Goal: Information Seeking & Learning: Learn about a topic

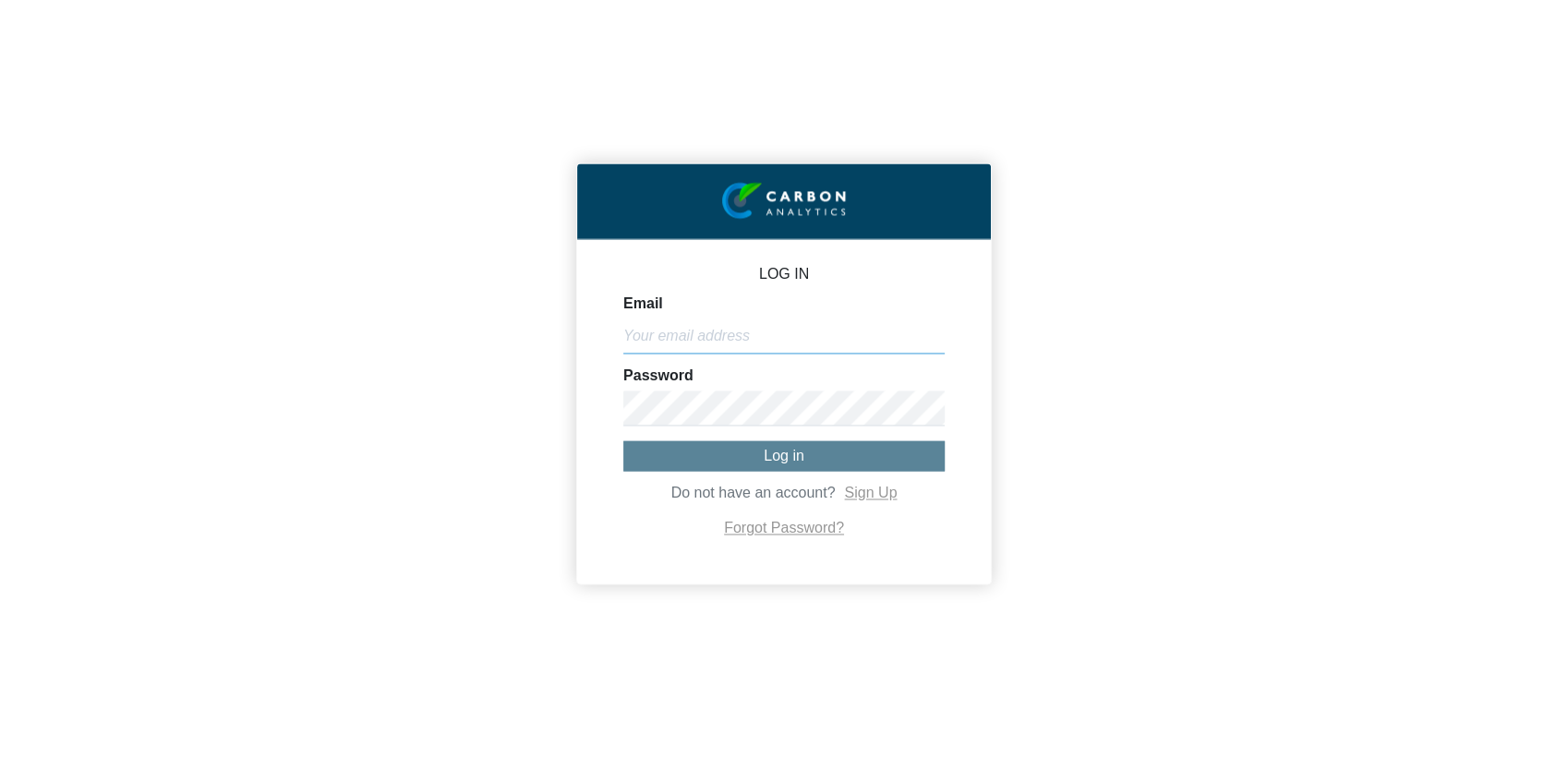
type input "[EMAIL_ADDRESS][DOMAIN_NAME]"
click at [778, 459] on span "Log in" at bounding box center [784, 456] width 41 height 16
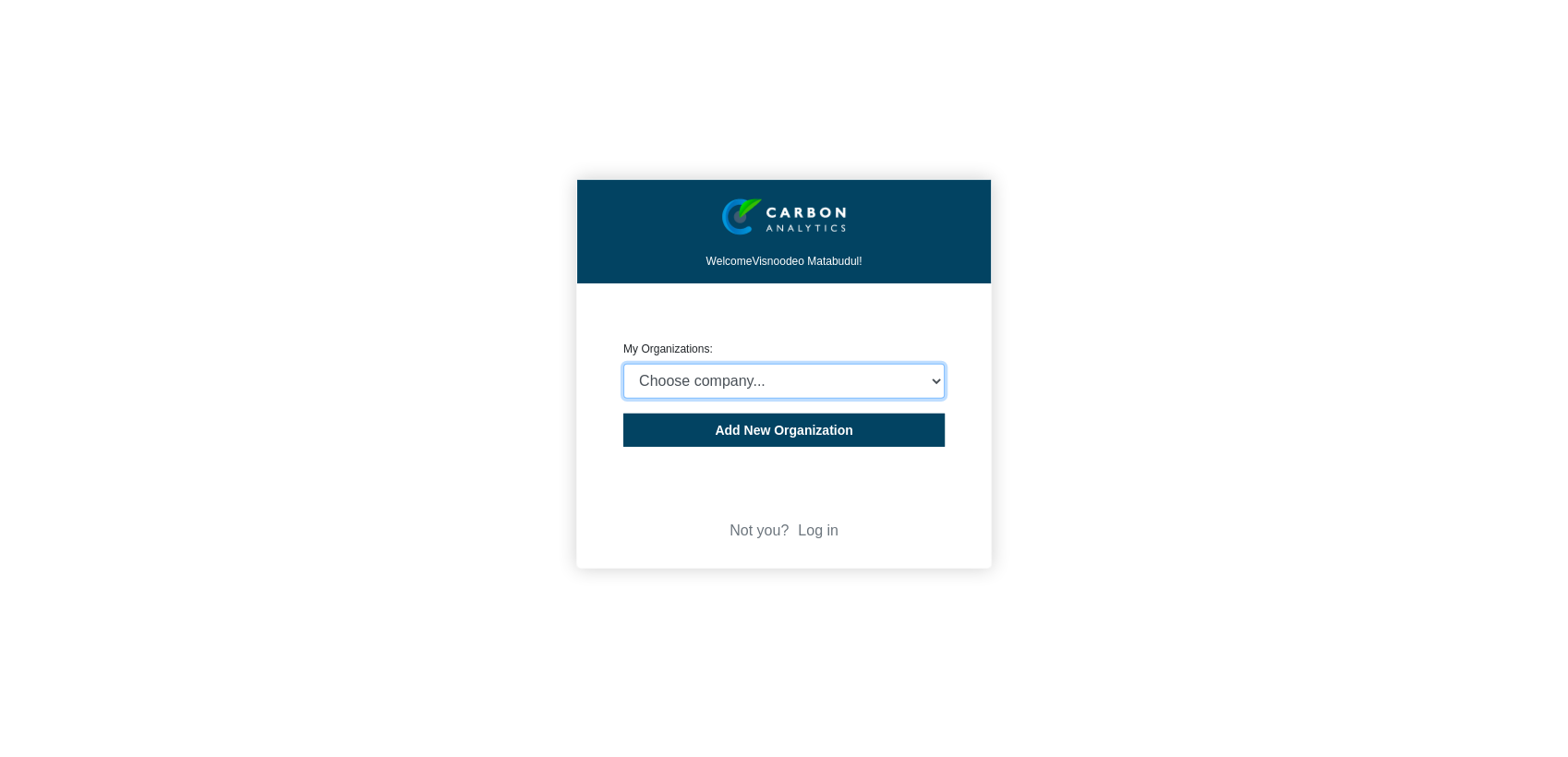
click at [757, 376] on select "Choose company... Rider [PERSON_NAME] (Indian Ocean) Ltd Rider [PERSON_NAME] ([…" at bounding box center [784, 382] width 321 height 35
select select "4407816"
click at [623, 364] on select "Choose company... Rider [PERSON_NAME] (Indian Ocean) Ltd Rider [PERSON_NAME] ([…" at bounding box center [784, 382] width 321 height 35
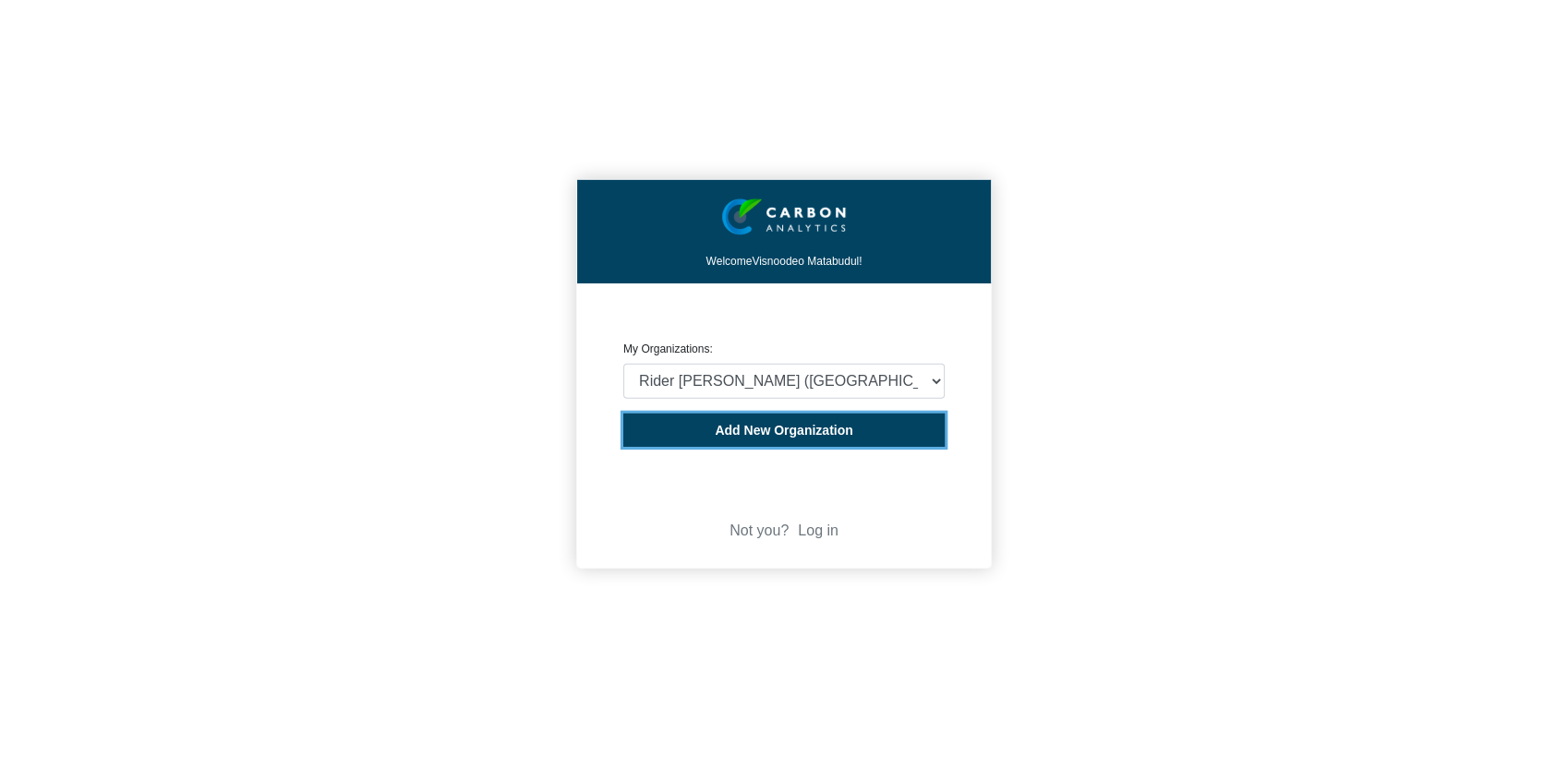
click at [812, 433] on span "Add New Organization" at bounding box center [783, 430] width 137 height 15
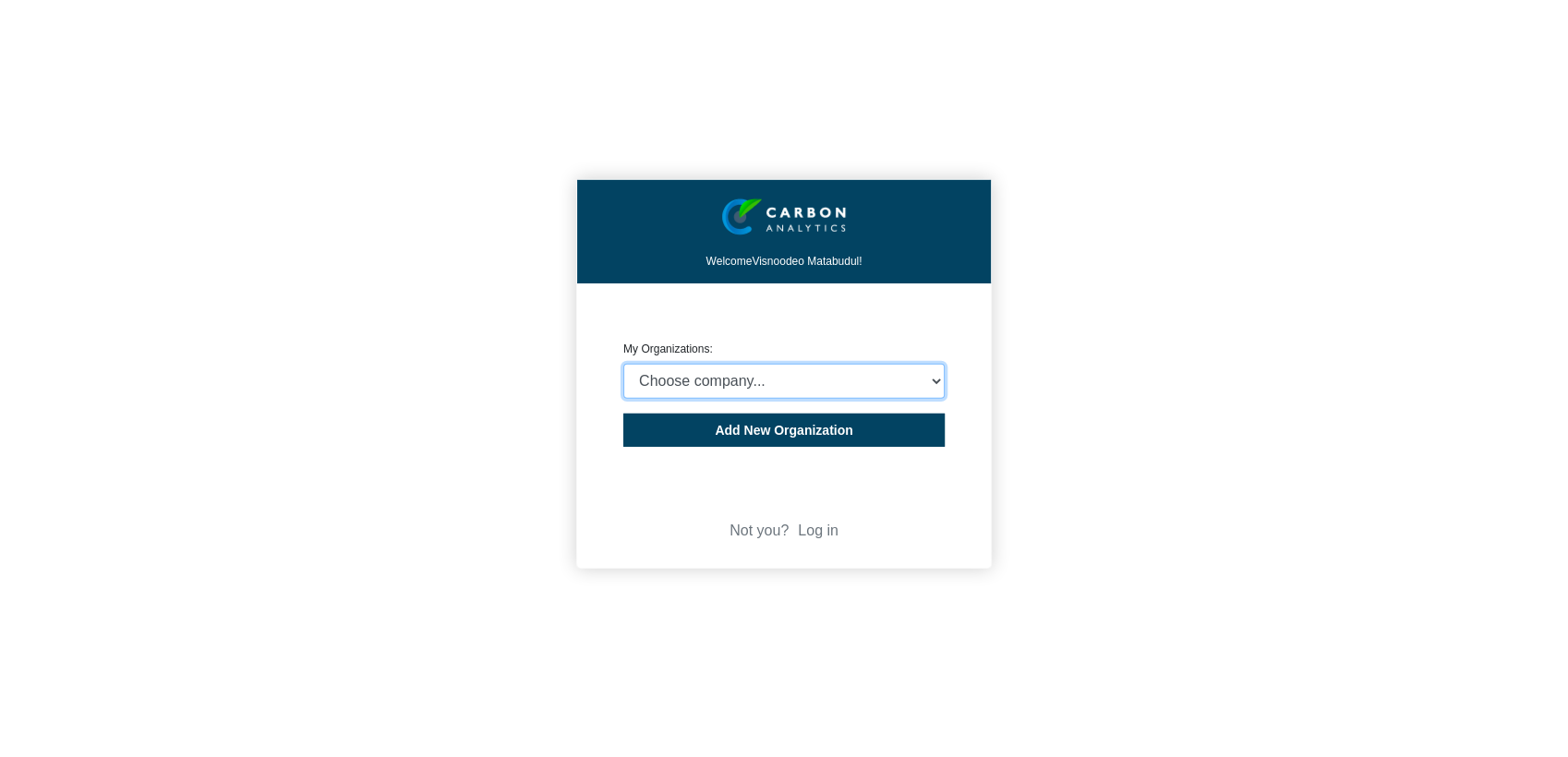
click at [813, 383] on select "Choose company... Rider [PERSON_NAME] (Indian Ocean) Ltd Rider [PERSON_NAME] ([…" at bounding box center [784, 382] width 321 height 35
select select "4407816"
click at [623, 364] on select "Choose company... Rider [PERSON_NAME] (Indian Ocean) Ltd Rider [PERSON_NAME] ([…" at bounding box center [784, 382] width 321 height 35
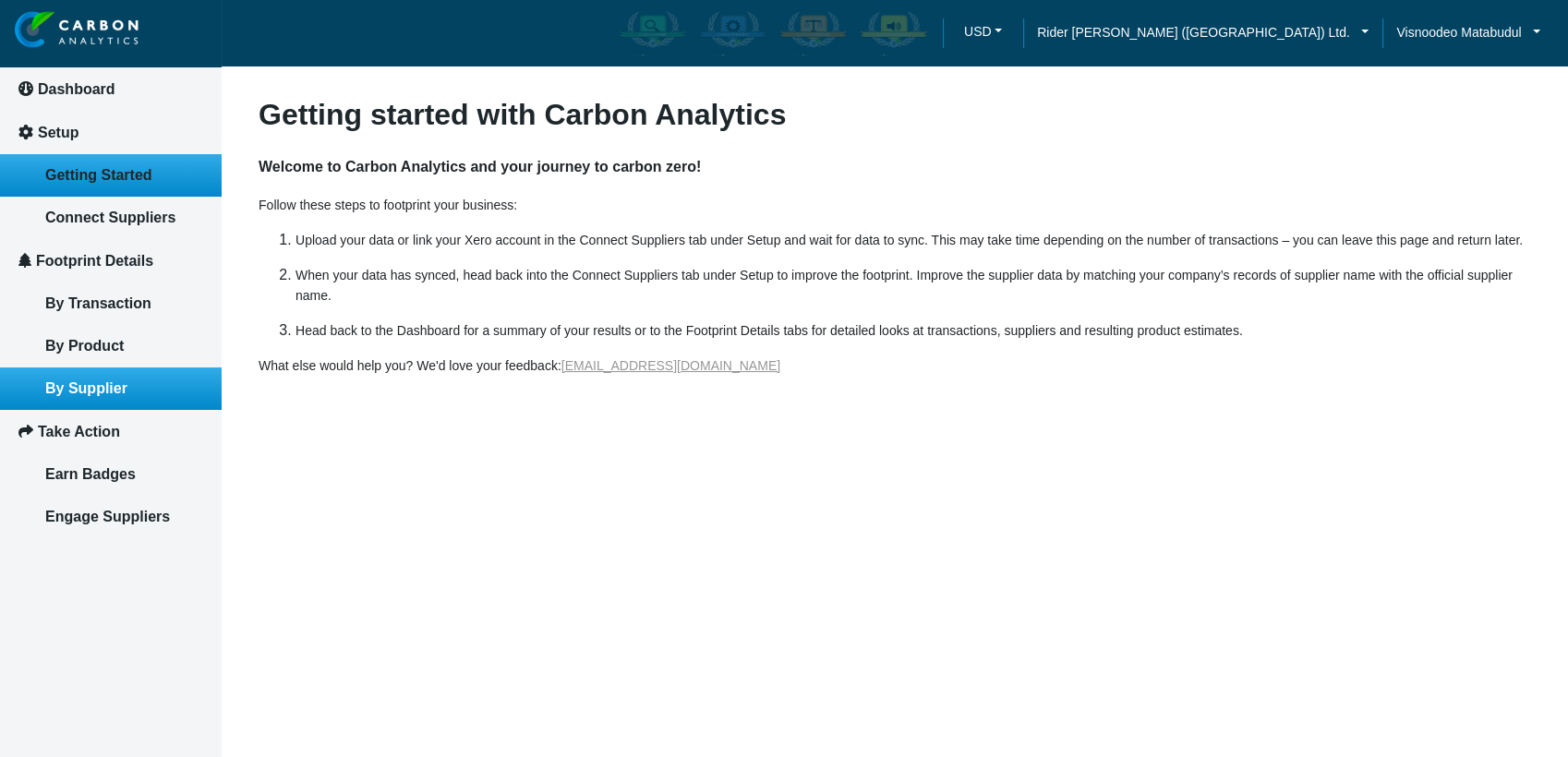
click at [101, 385] on span "By Supplier" at bounding box center [86, 388] width 82 height 16
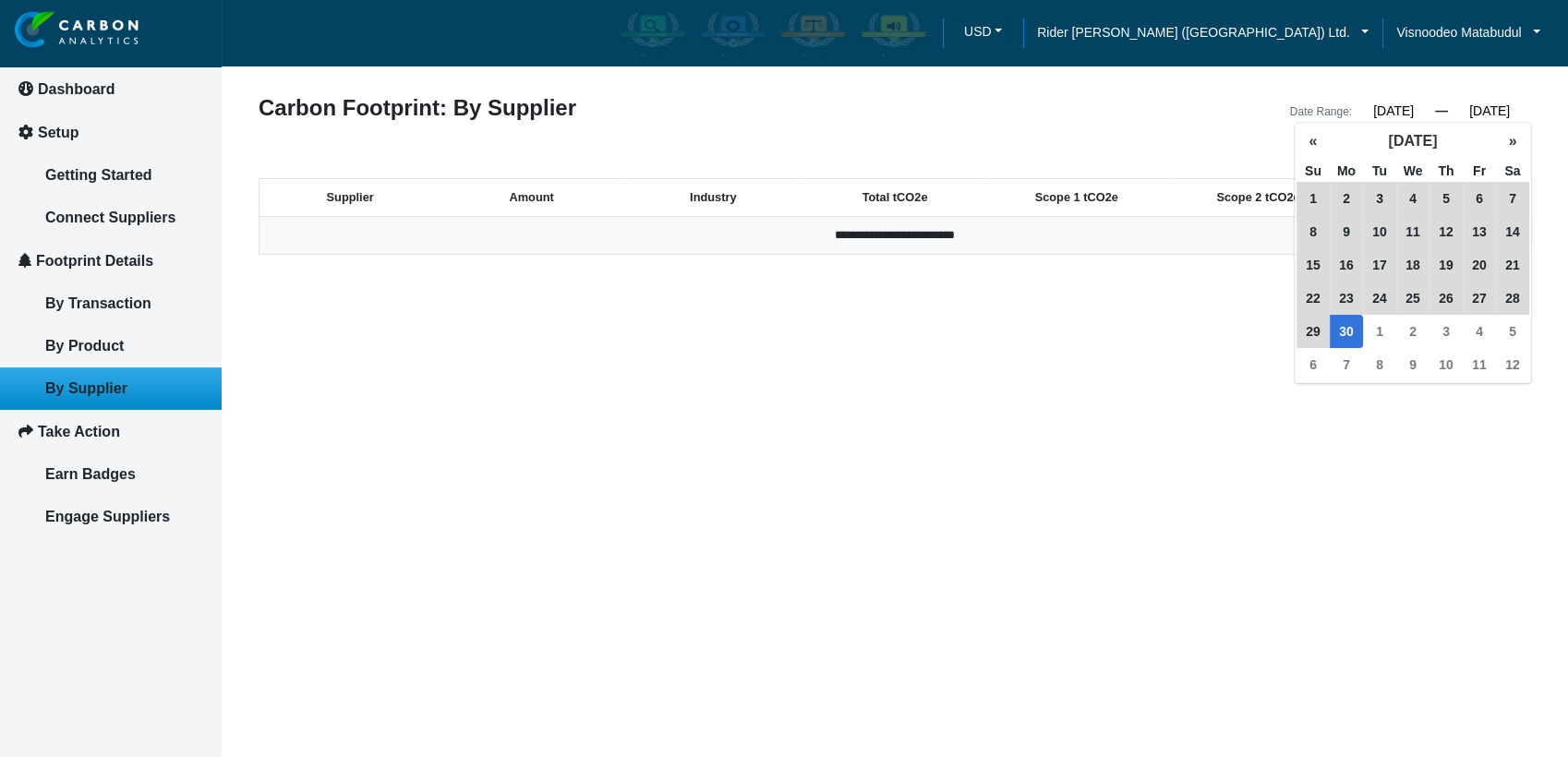
click at [1463, 111] on input "[DATE]" at bounding box center [1490, 111] width 83 height 17
click at [1400, 95] on article "**********" at bounding box center [894, 378] width 1347 height 757
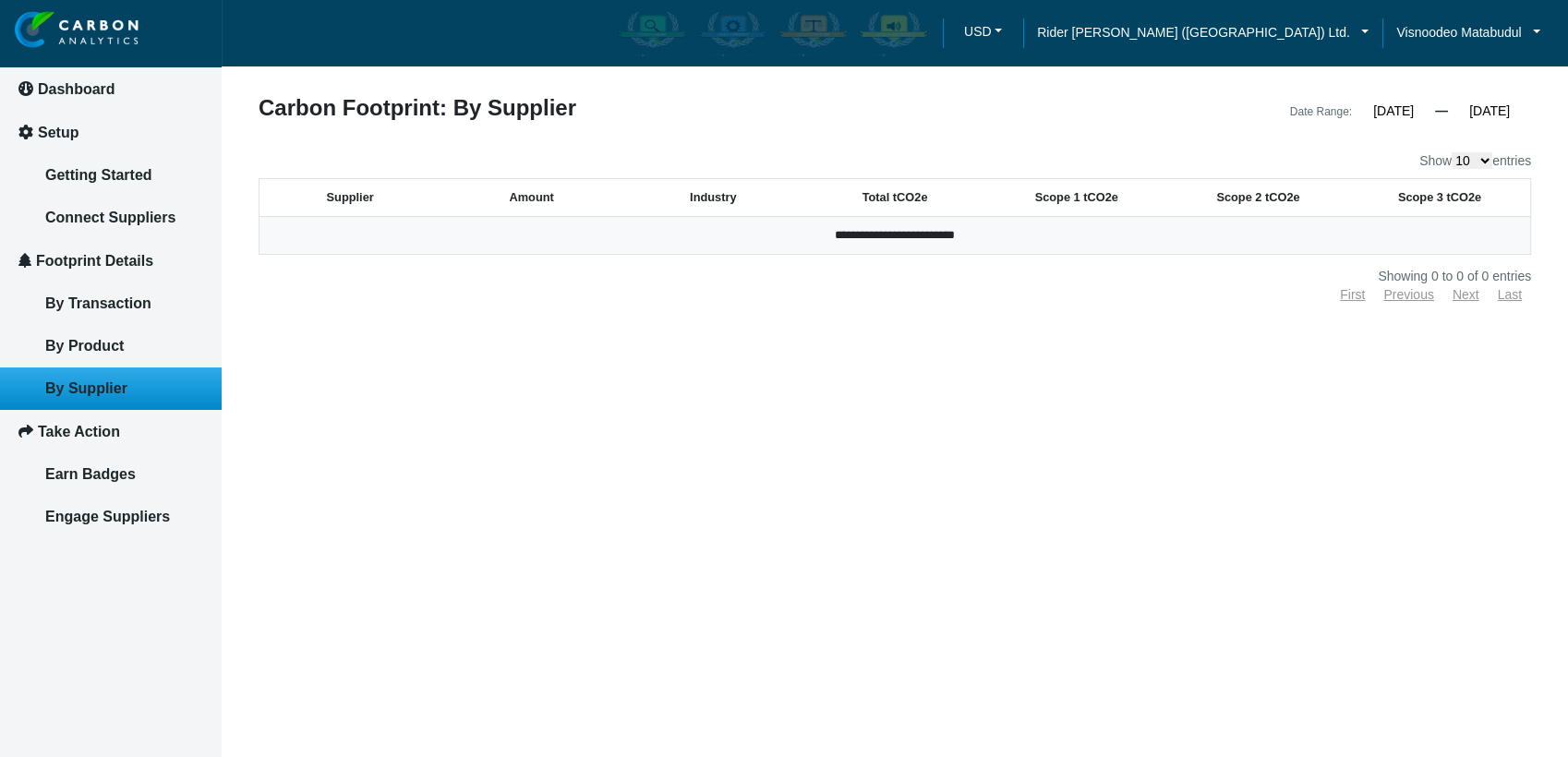
click at [1407, 114] on input "[DATE]" at bounding box center [1393, 111] width 83 height 17
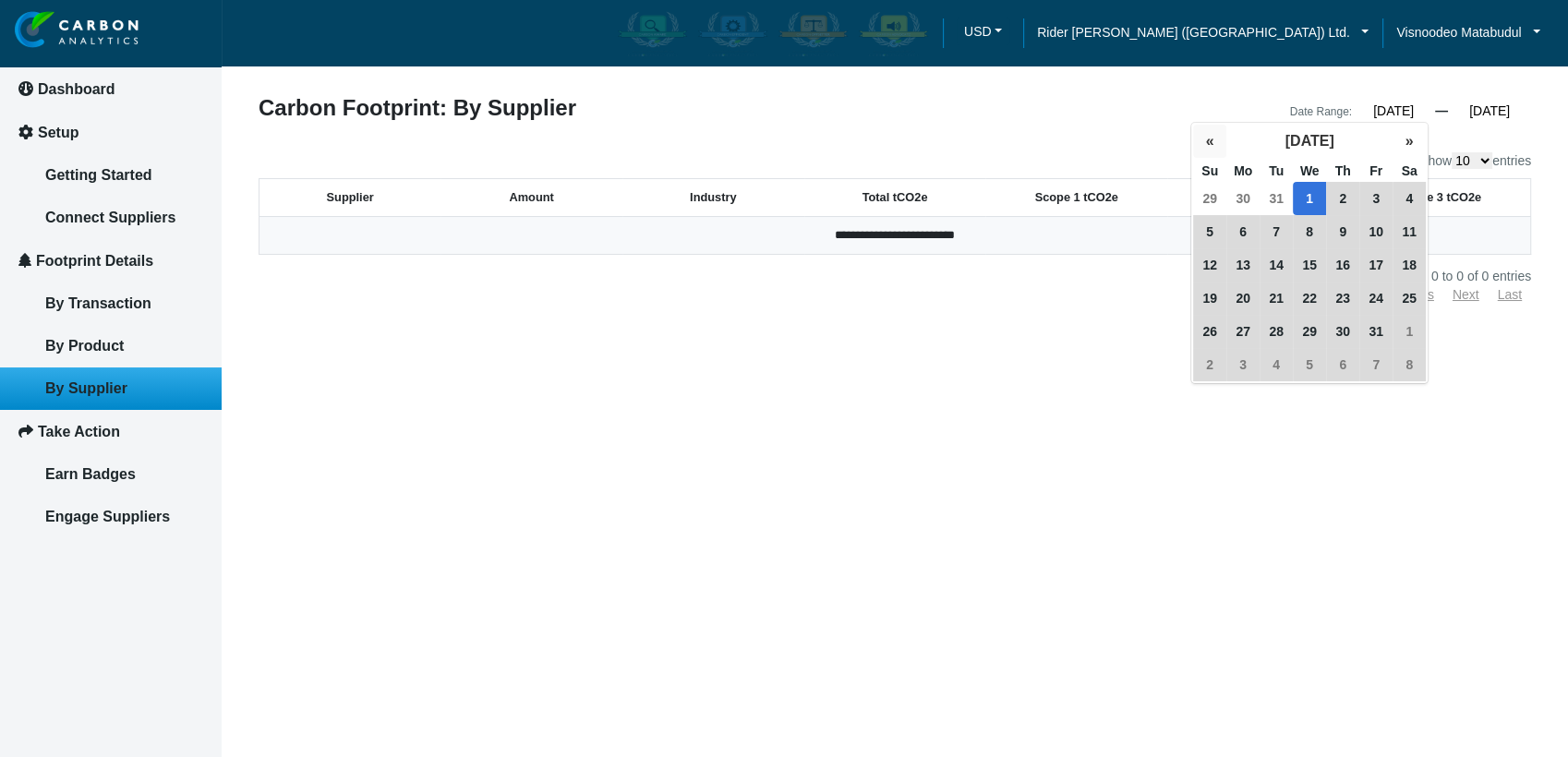
click at [1204, 144] on button "«" at bounding box center [1210, 142] width 34 height 34
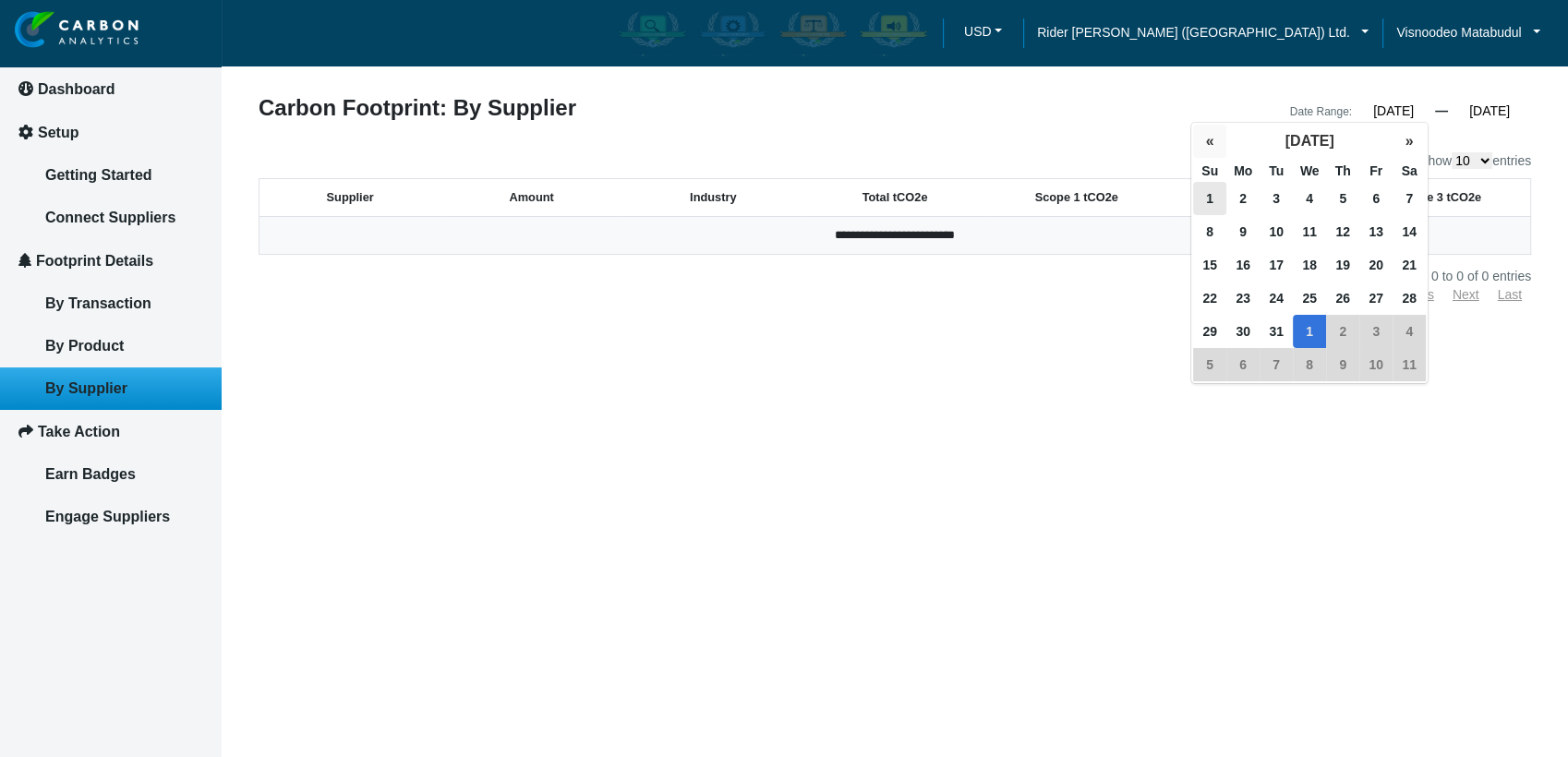
click at [1204, 144] on button "«" at bounding box center [1210, 142] width 34 height 34
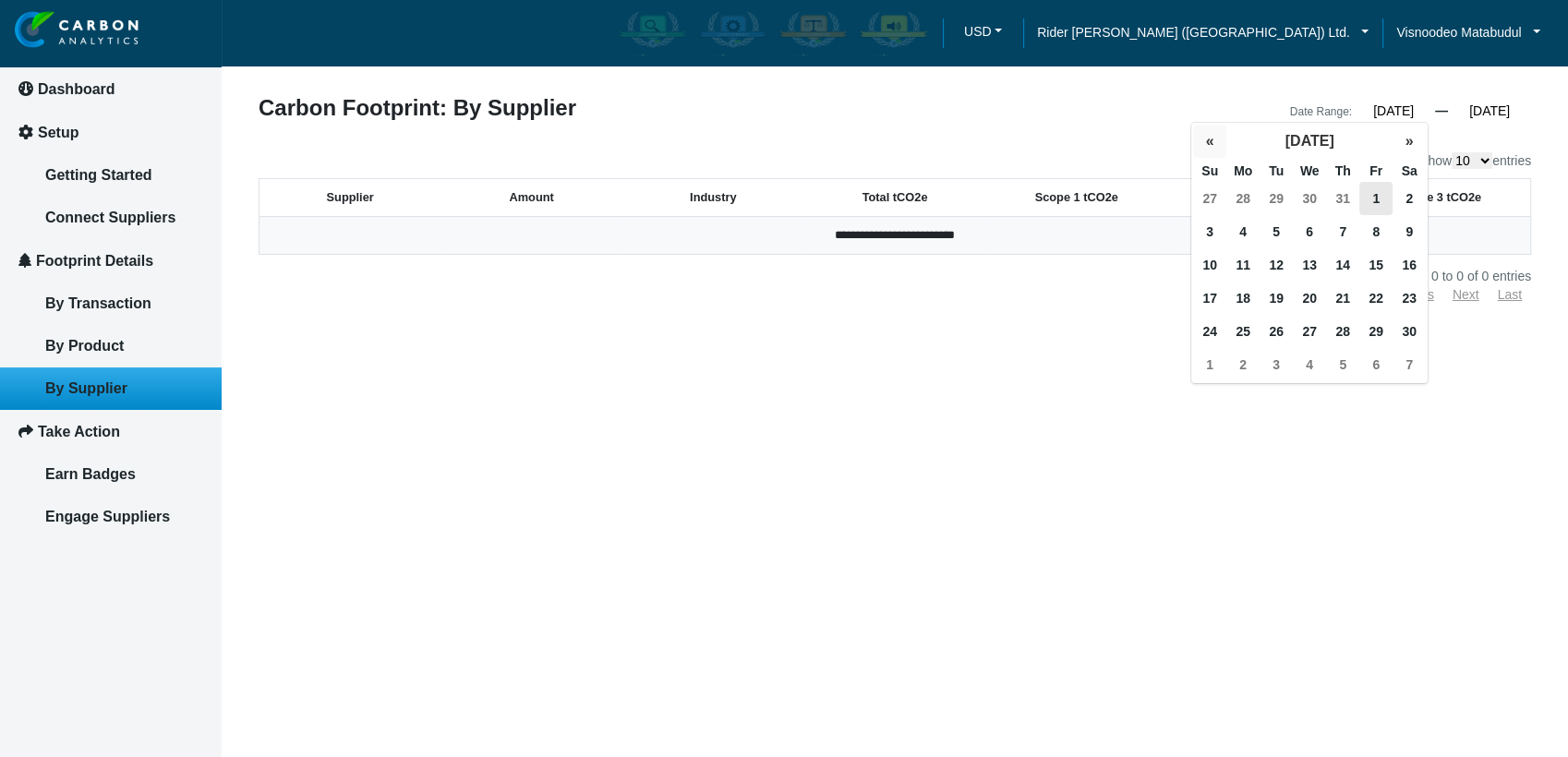
click at [1204, 144] on button "«" at bounding box center [1210, 142] width 34 height 34
click at [1204, 143] on button "«" at bounding box center [1210, 142] width 34 height 34
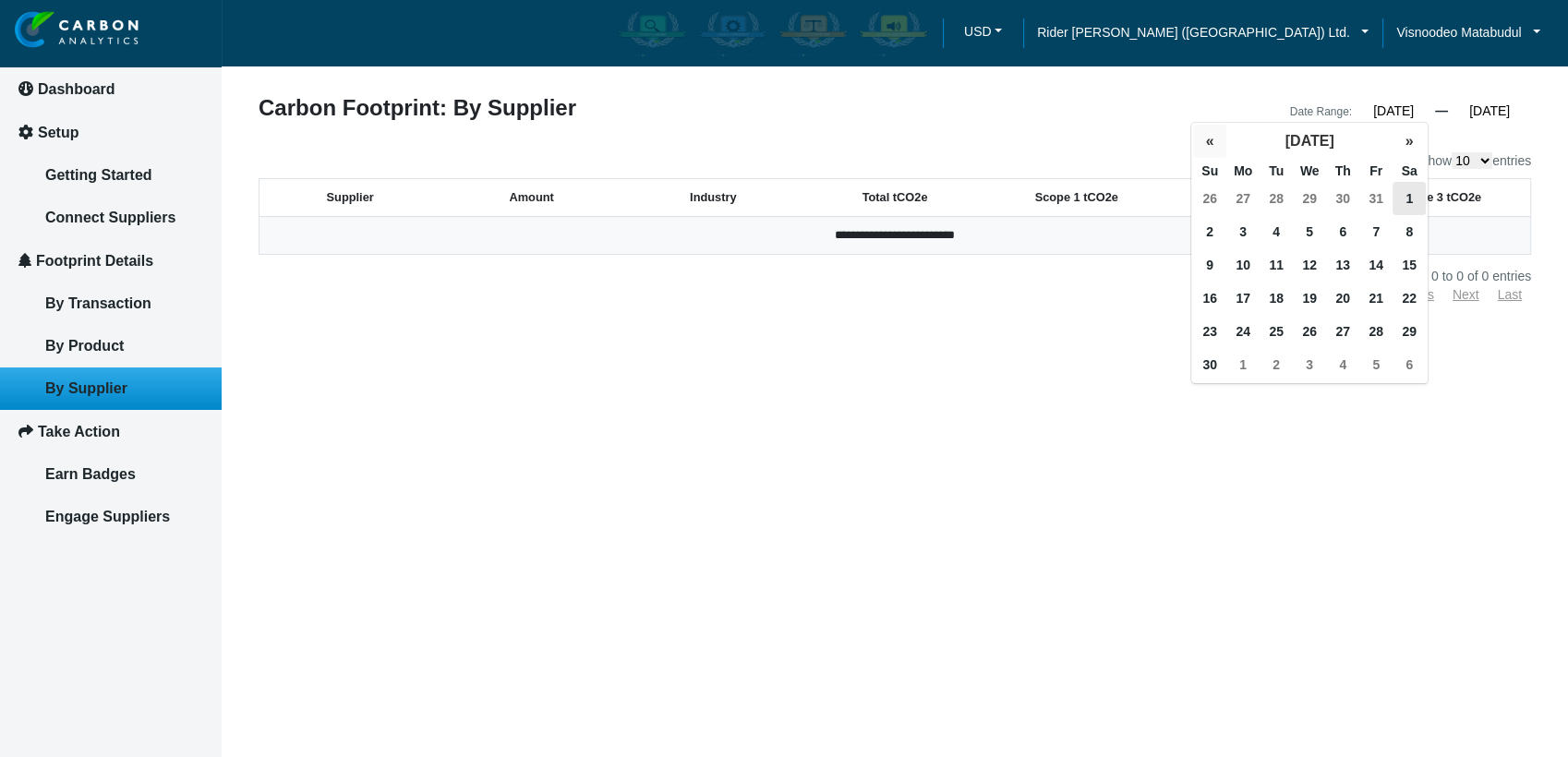
click at [1204, 142] on button "«" at bounding box center [1210, 142] width 34 height 34
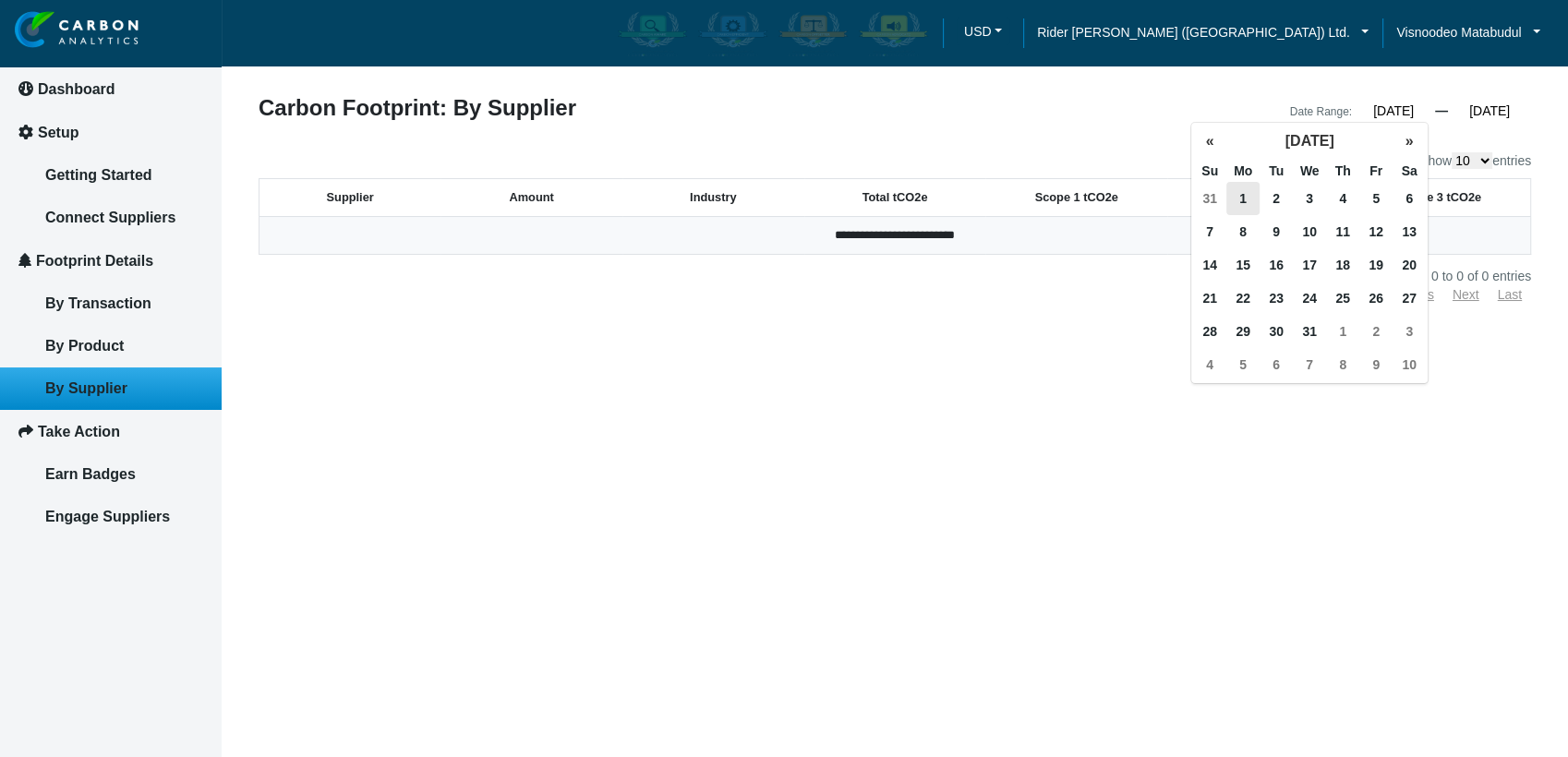
click at [1241, 198] on span "1" at bounding box center [1243, 199] width 34 height 34
type input "[DATE]"
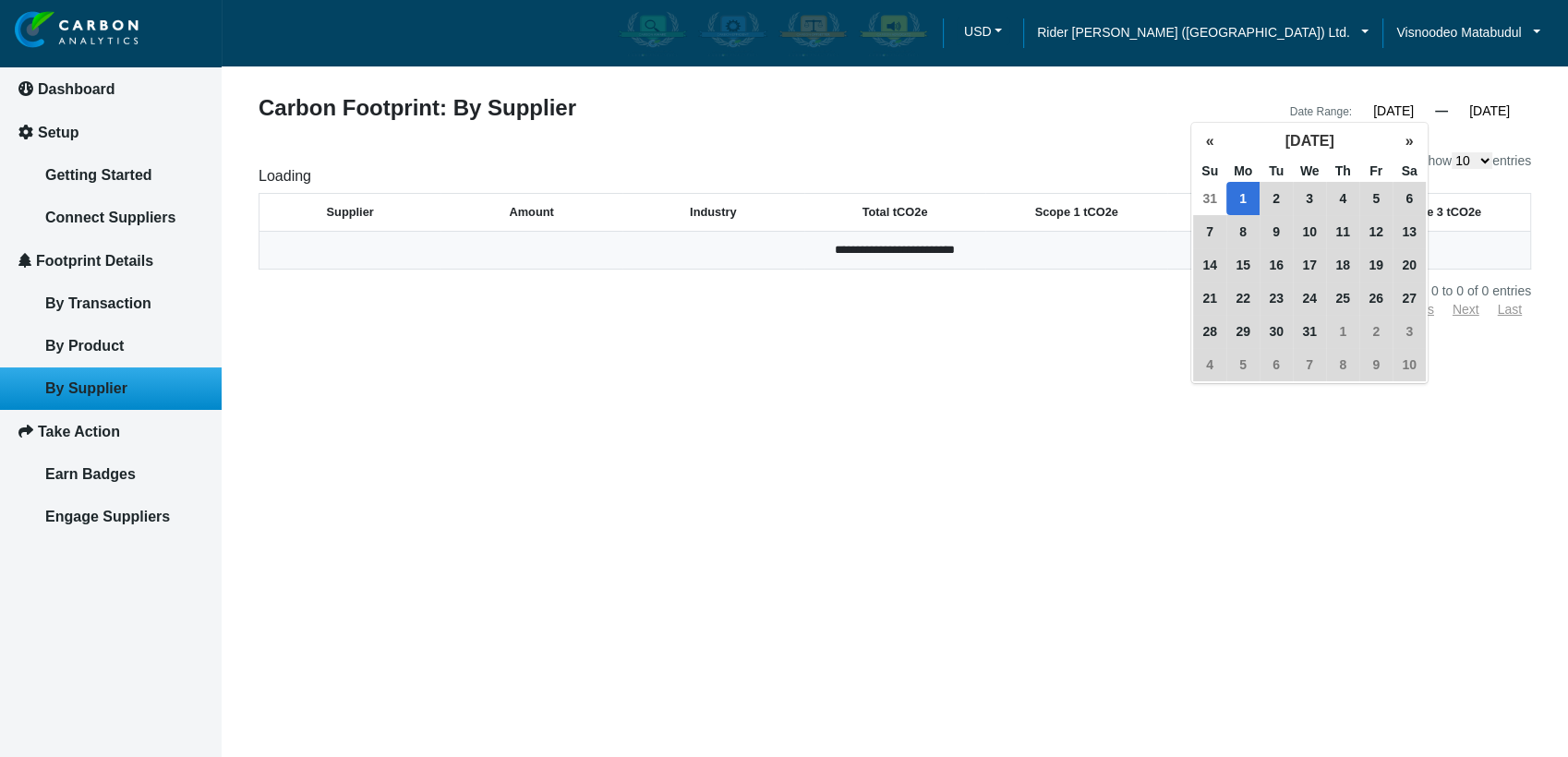
click at [1496, 115] on input "[DATE]" at bounding box center [1490, 111] width 83 height 17
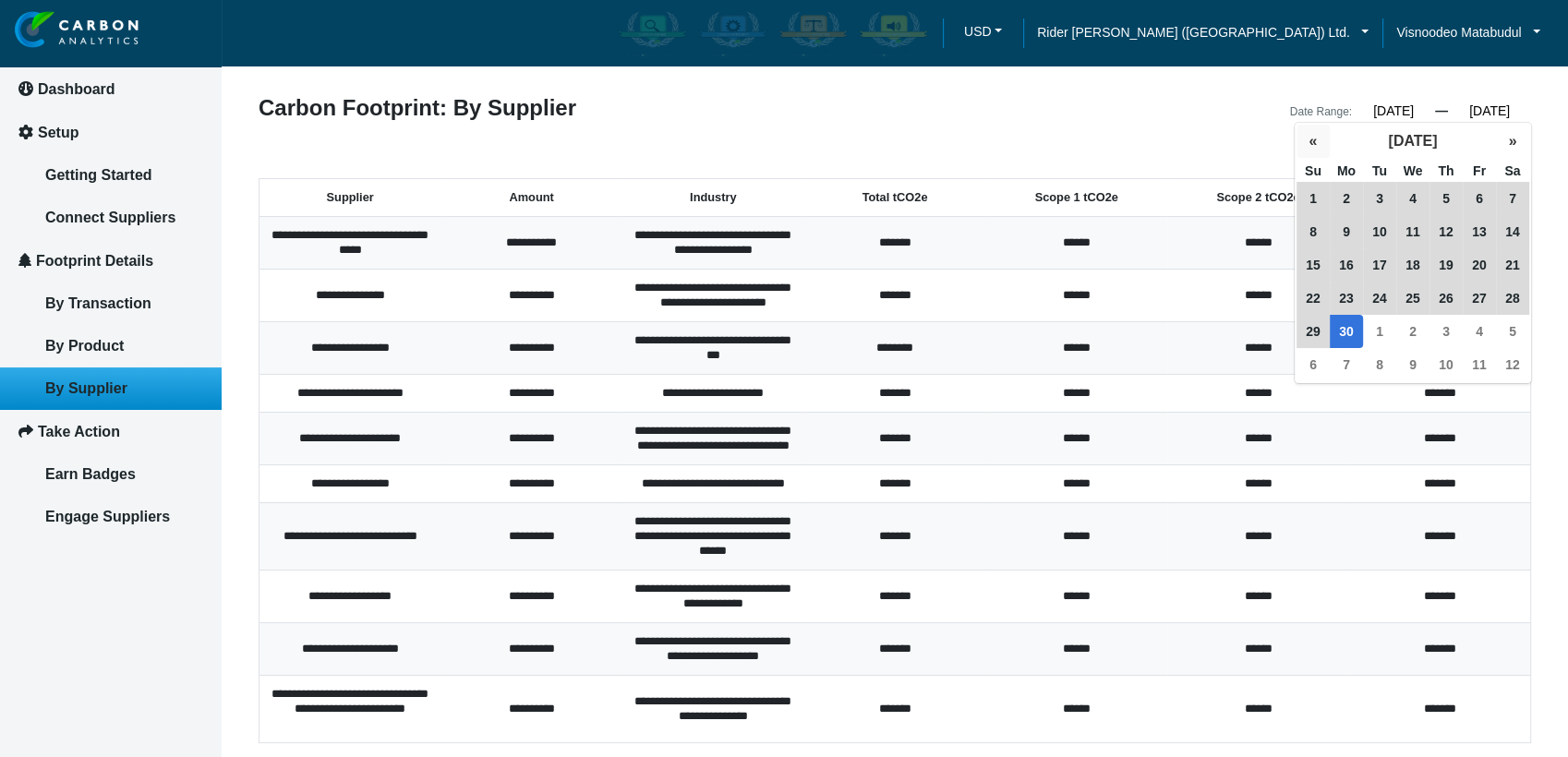
click at [1317, 146] on button "«" at bounding box center [1313, 142] width 34 height 34
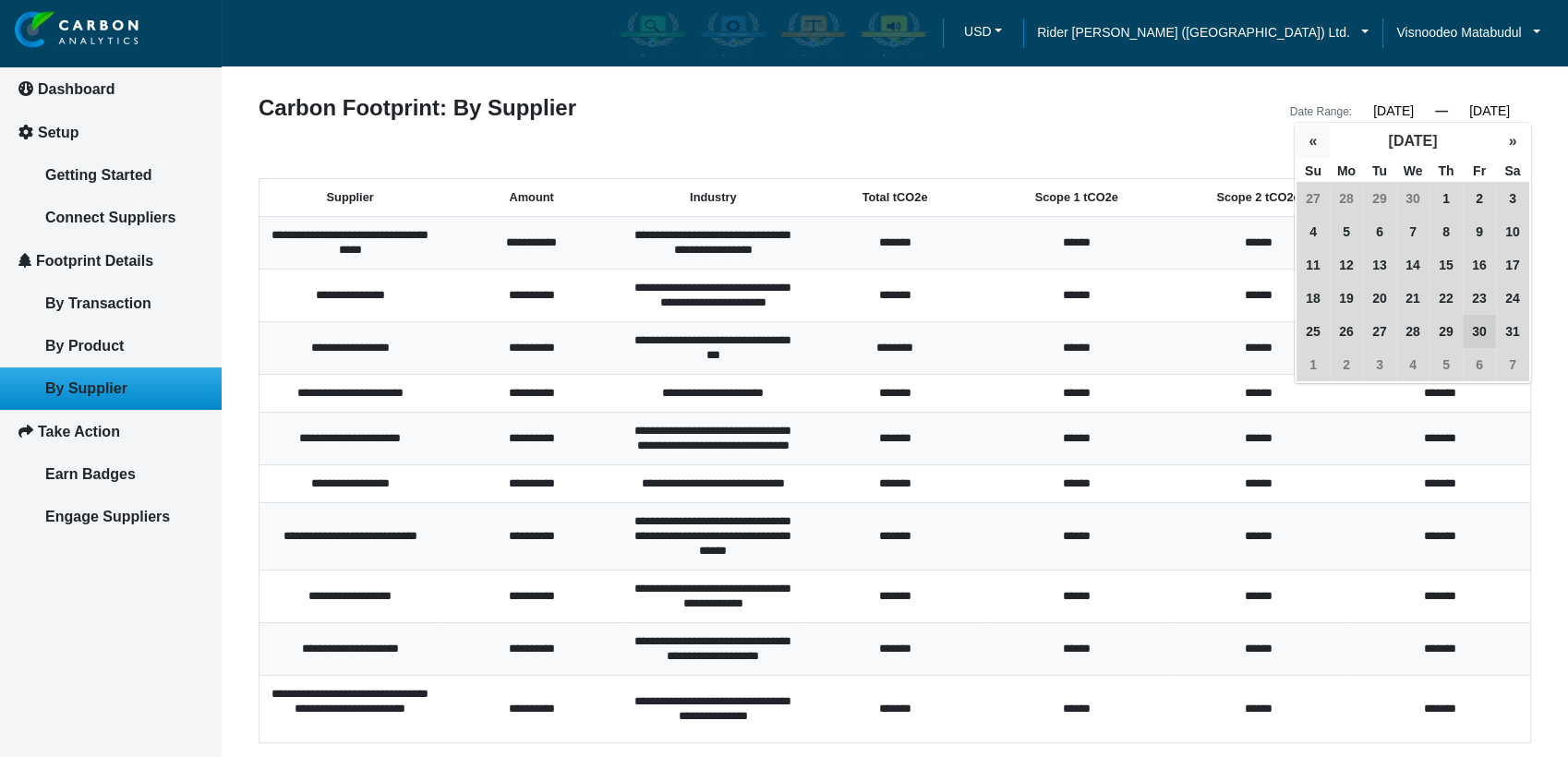
click at [1317, 146] on button "«" at bounding box center [1313, 142] width 34 height 34
click at [1317, 145] on button "«" at bounding box center [1313, 142] width 34 height 34
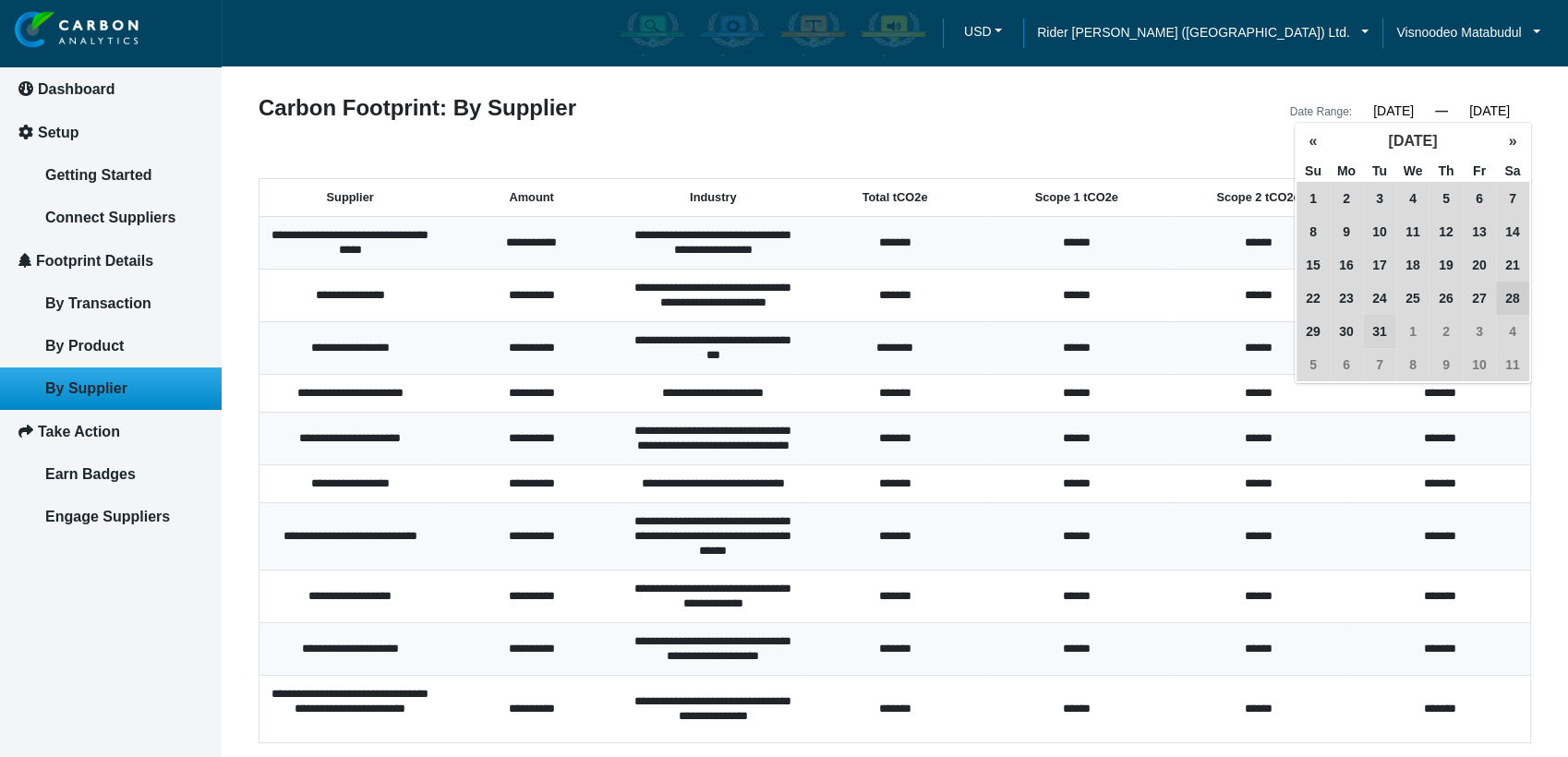
click at [1368, 330] on span "31" at bounding box center [1380, 331] width 34 height 34
type input "[DATE]"
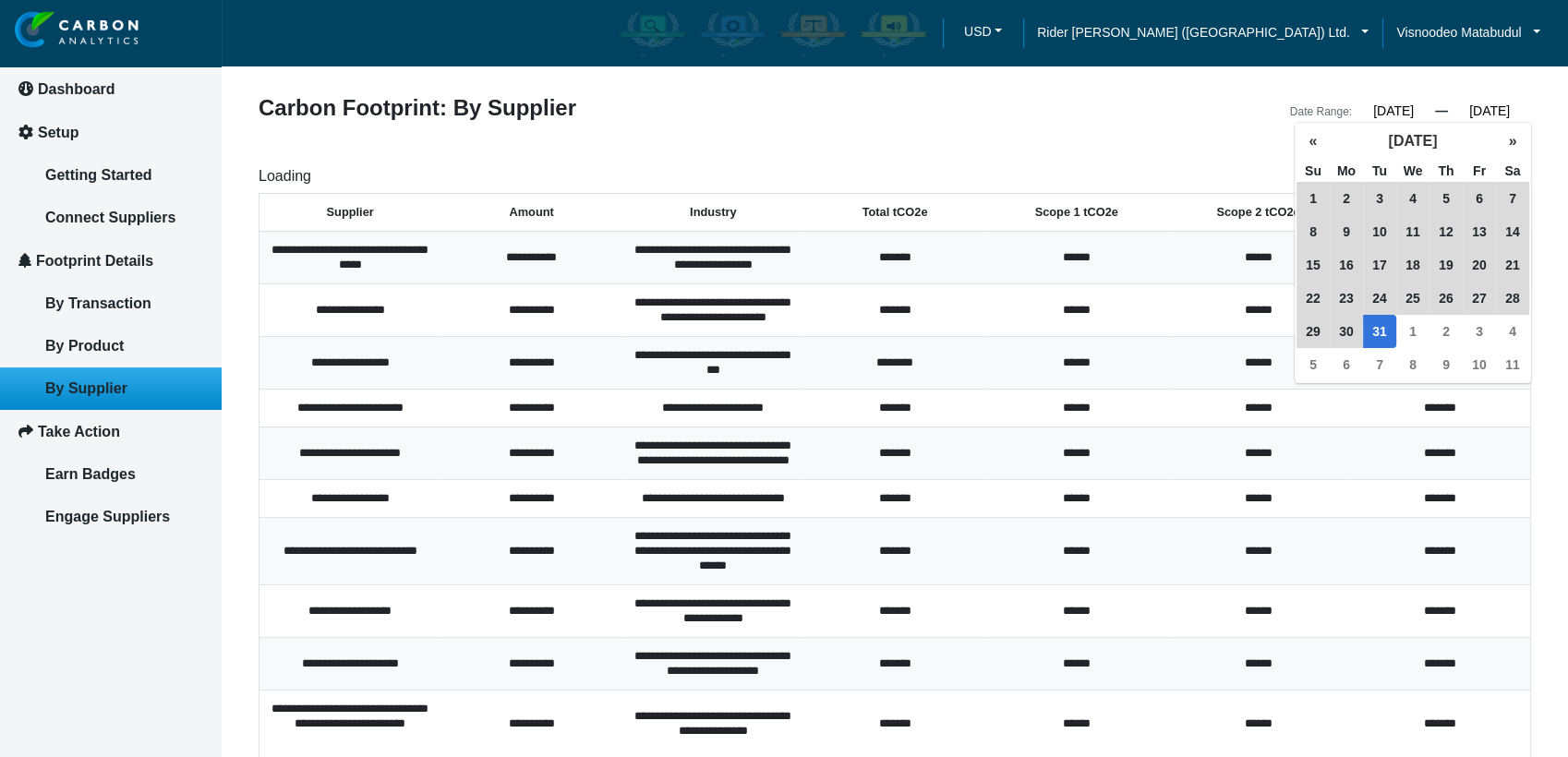
click at [1178, 106] on div "Date Range: [DATE] « [DATE] » Su Mo Tu We Th Fr Sa 31 1 2 3 4 5 6 7 8 9 10 11 1…" at bounding box center [1220, 110] width 651 height 26
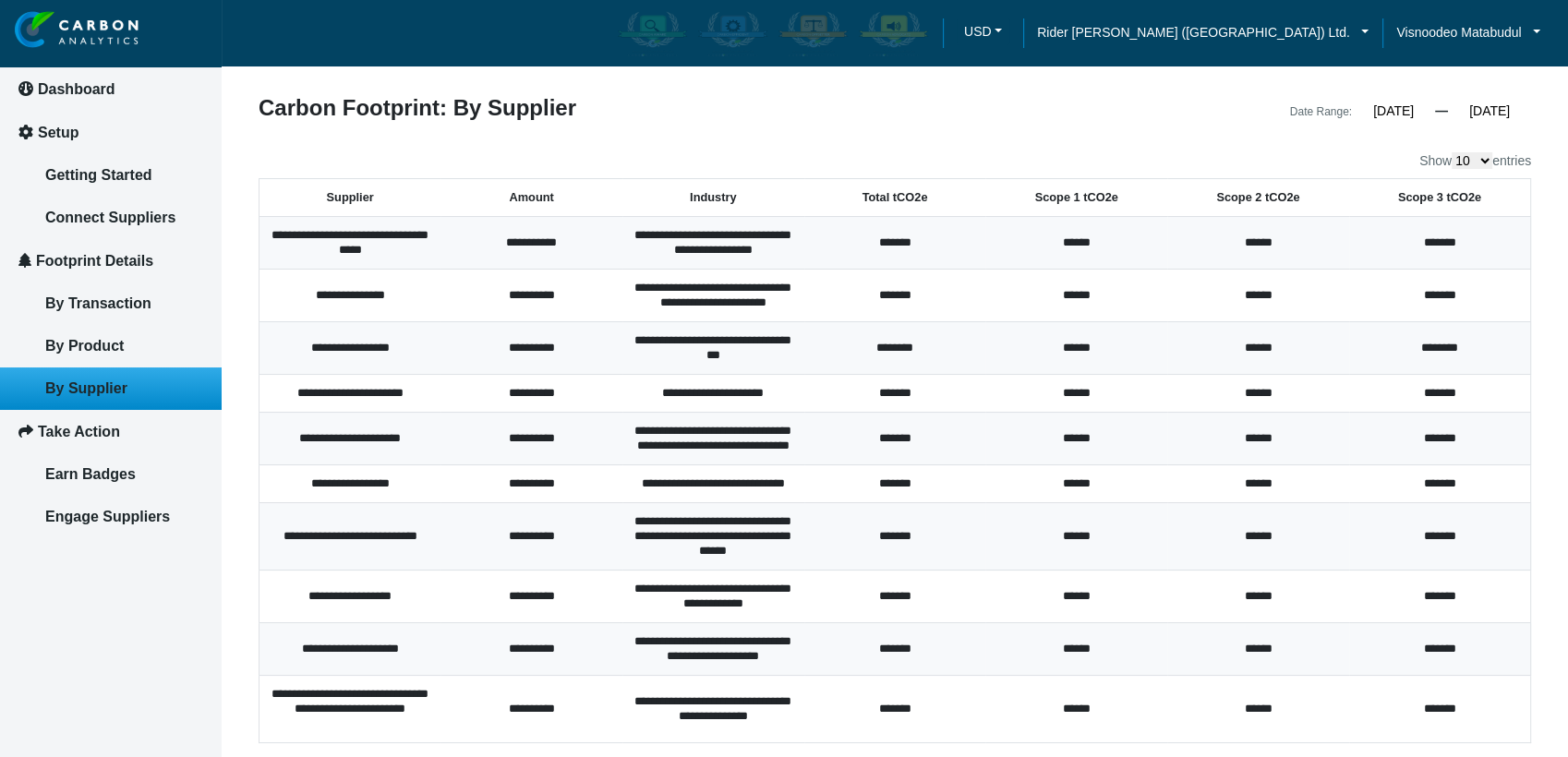
drag, startPoint x: 607, startPoint y: 252, endPoint x: 533, endPoint y: 244, distance: 74.4
drag, startPoint x: 533, startPoint y: 244, endPoint x: 180, endPoint y: 572, distance: 481.9
click at [176, 578] on div "Dashboard Setup Getting Started Connect Suppliers Footprint Details By Transact…" at bounding box center [110, 425] width 221 height 850
click at [161, 513] on span "Engage Suppliers" at bounding box center [107, 516] width 125 height 16
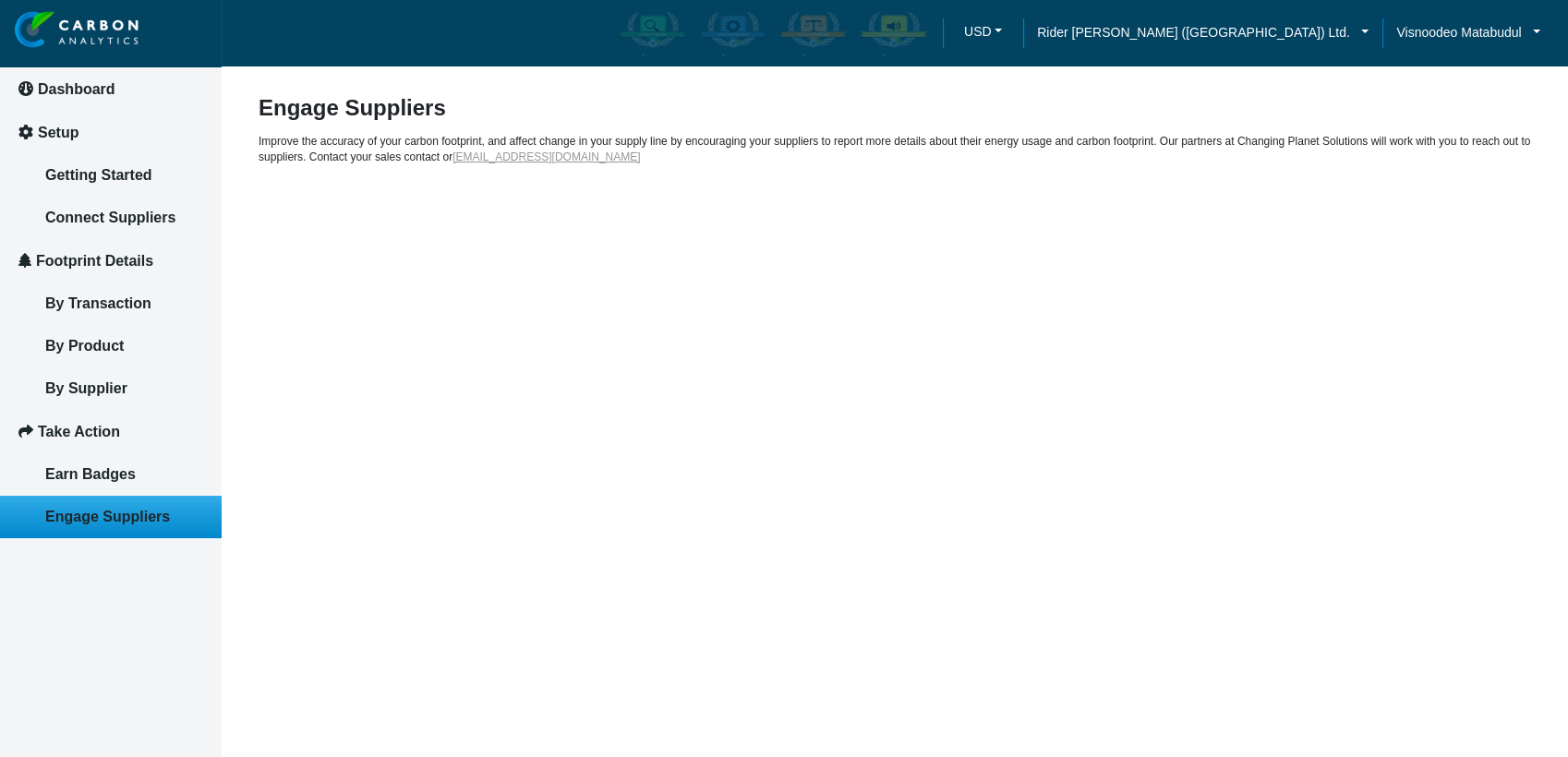
click at [133, 263] on span "Footprint Details" at bounding box center [95, 260] width 118 height 16
click at [123, 312] on link "By Transaction" at bounding box center [110, 304] width 221 height 43
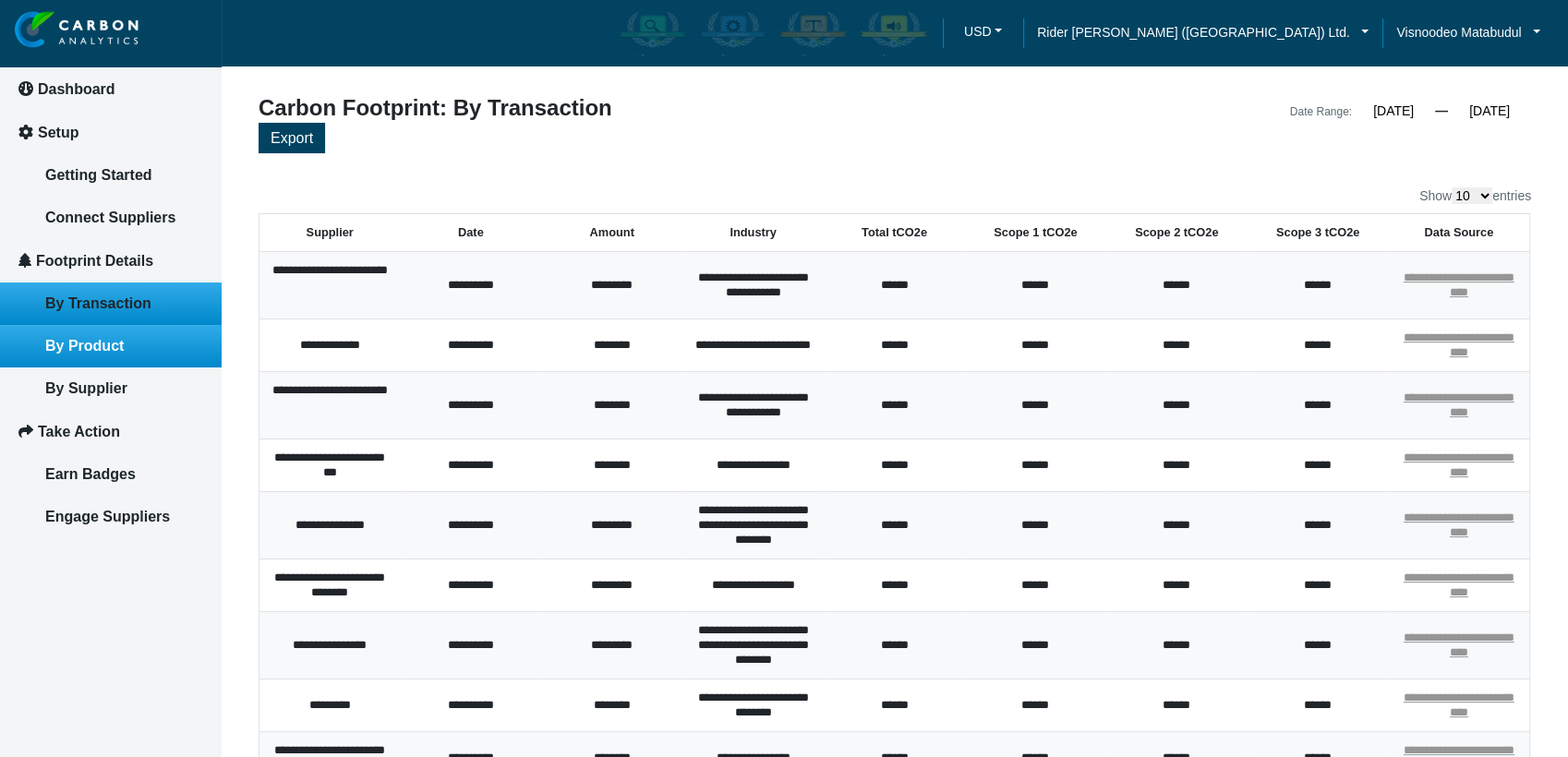
click at [89, 347] on span "By Product" at bounding box center [84, 345] width 78 height 16
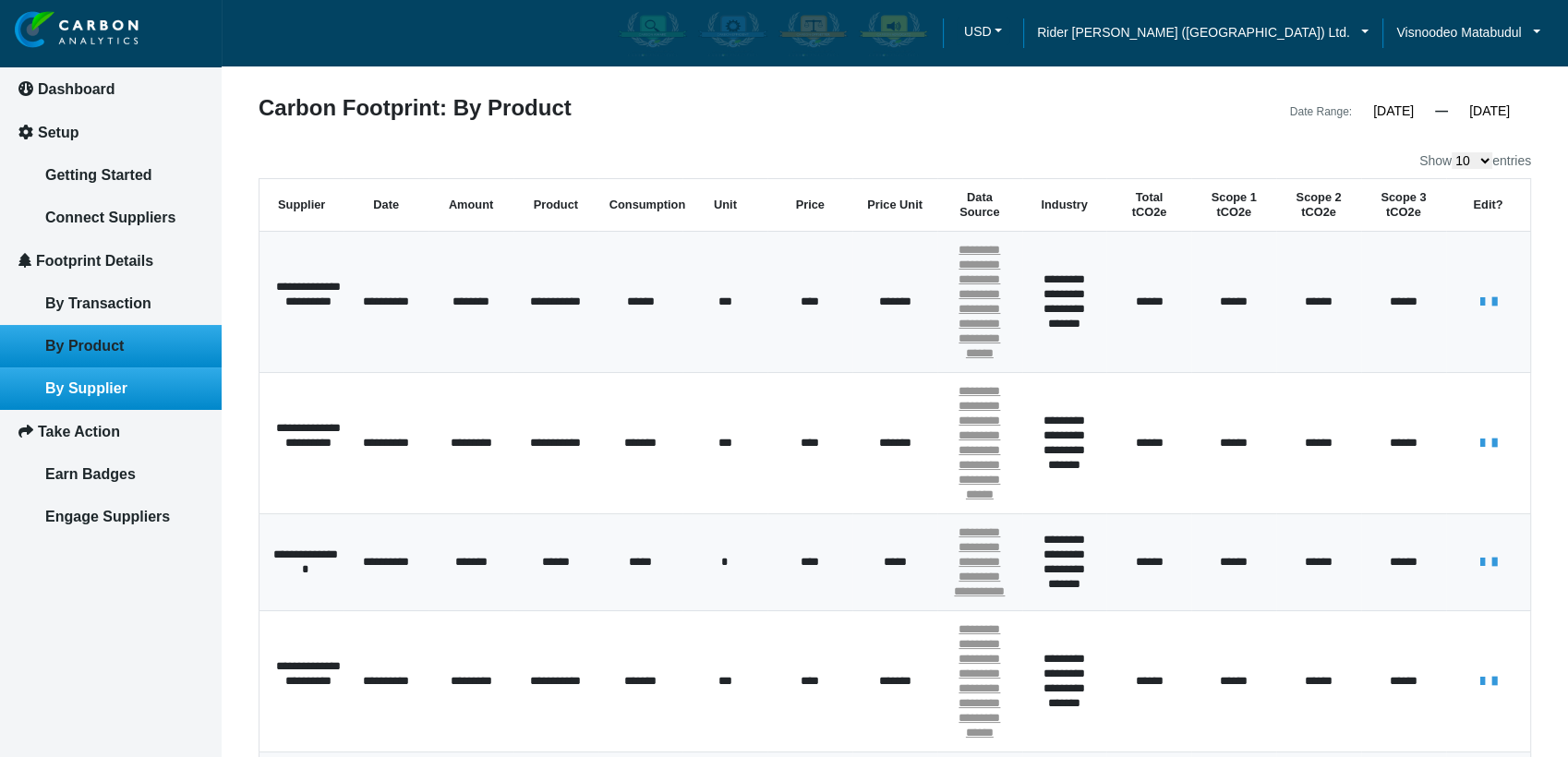
click at [121, 395] on link "By Supplier" at bounding box center [110, 389] width 221 height 43
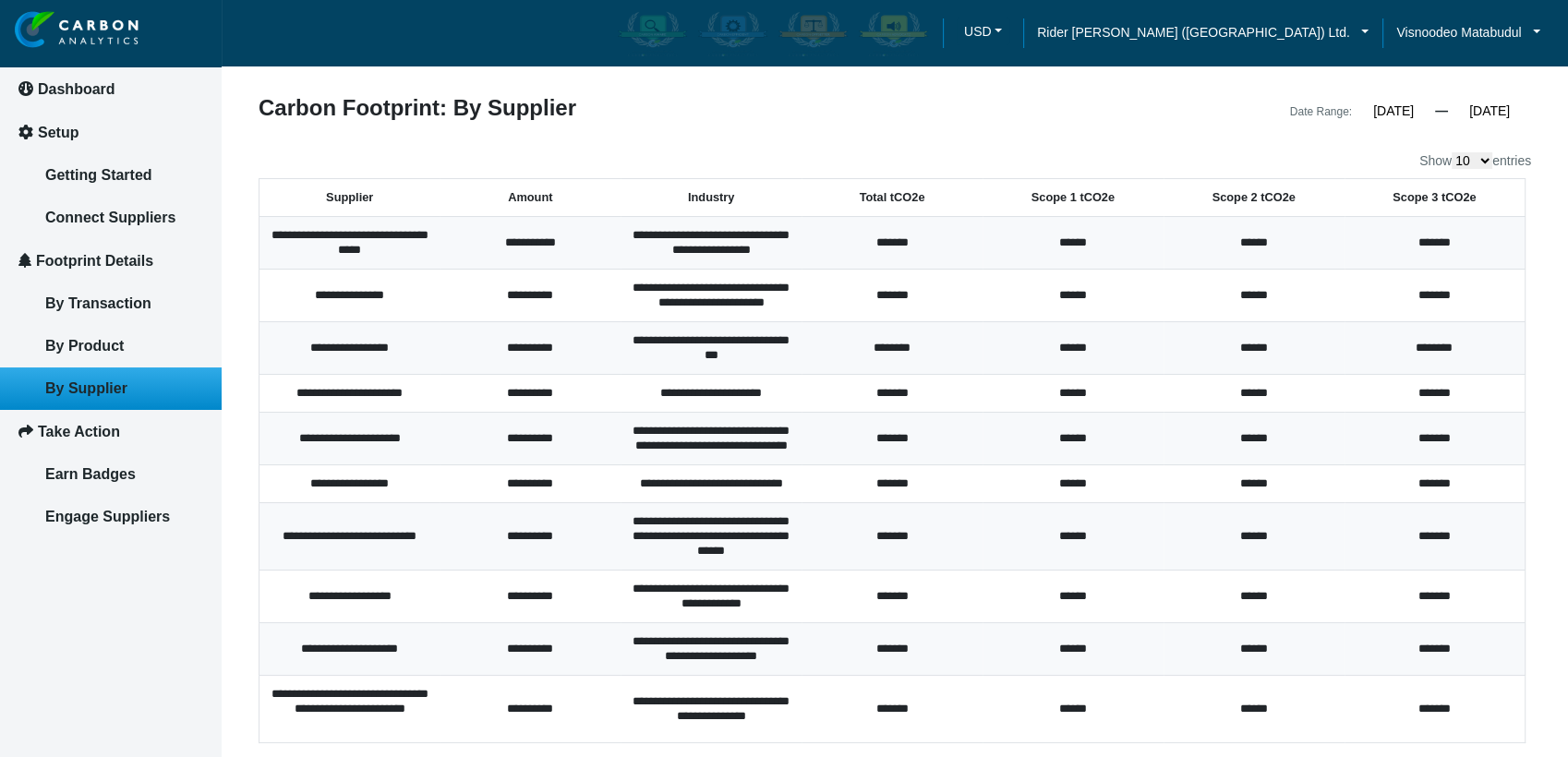
click at [365, 140] on div "**********" at bounding box center [895, 443] width 1273 height 693
click at [130, 303] on span "By Transaction" at bounding box center [98, 303] width 106 height 16
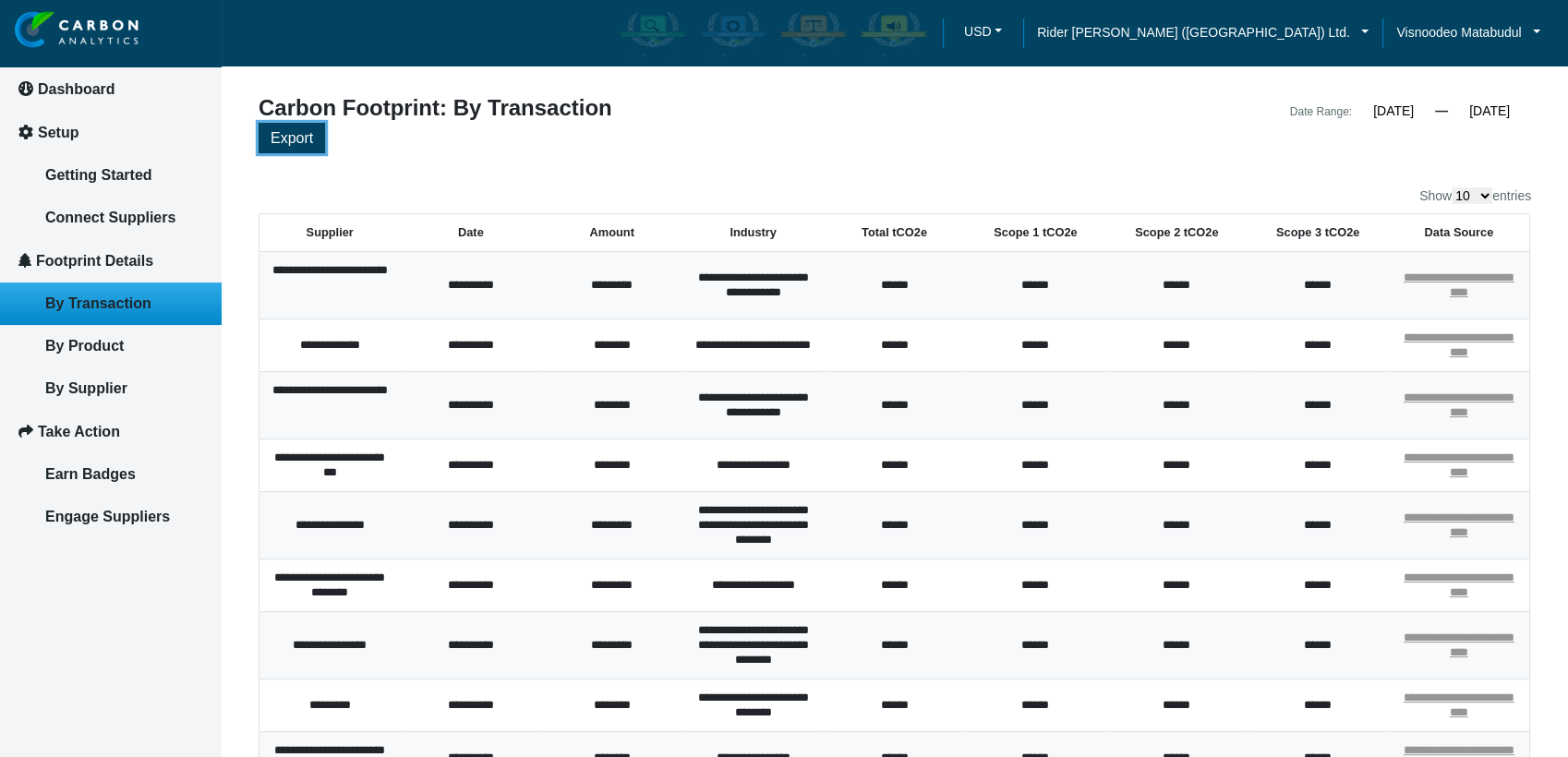
click at [288, 133] on span "Export" at bounding box center [292, 138] width 43 height 16
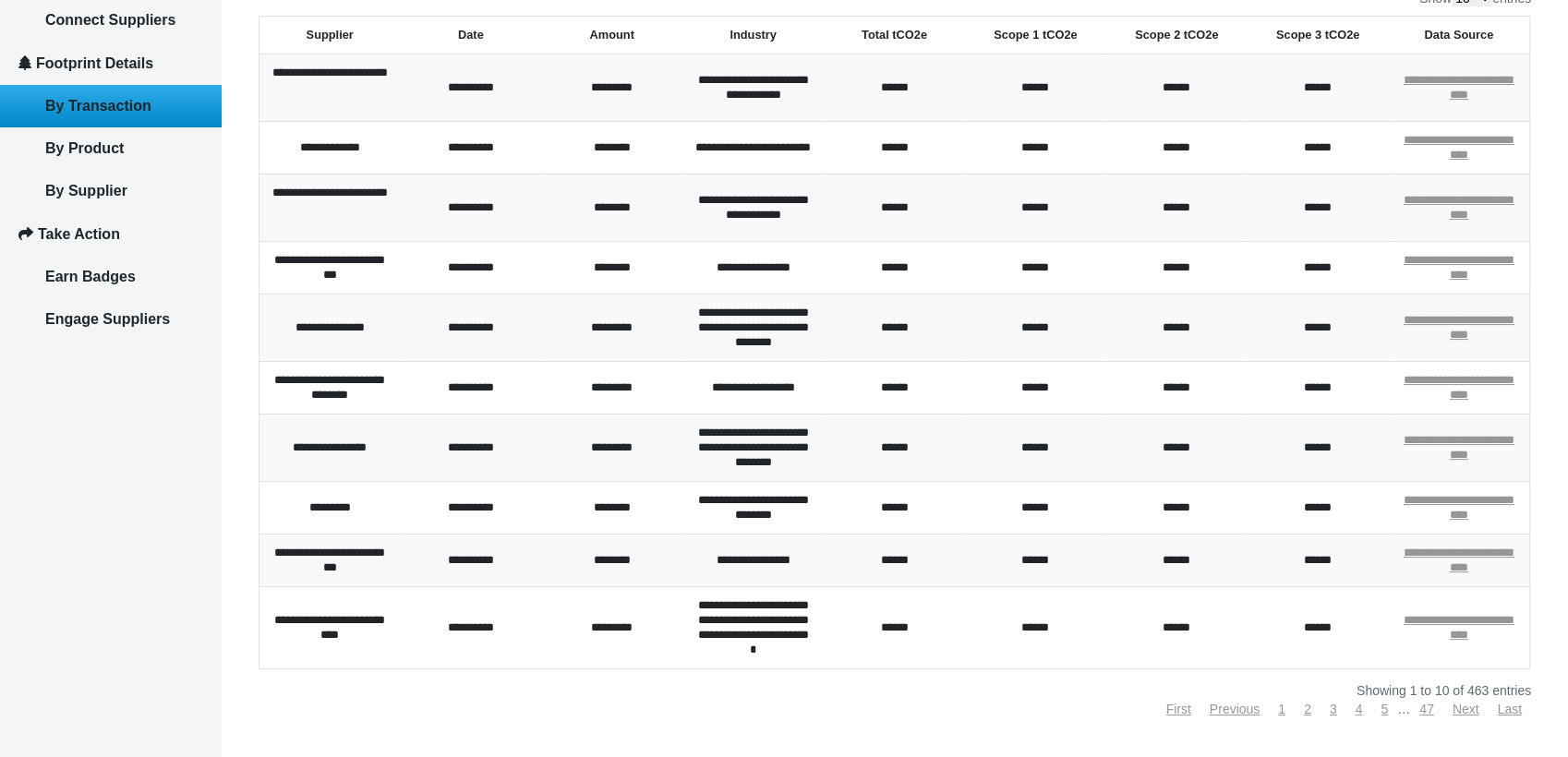
scroll to position [290, 0]
